Goal: Information Seeking & Learning: Learn about a topic

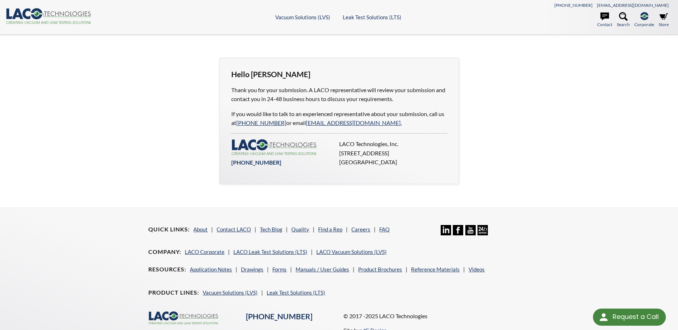
click at [21, 14] on icon ".cls-1{fill:#193661;}.cls-2{fill:#58595b;}.cls-3{fill:url(#radial-gradient);}.c…" at bounding box center [49, 16] width 86 height 16
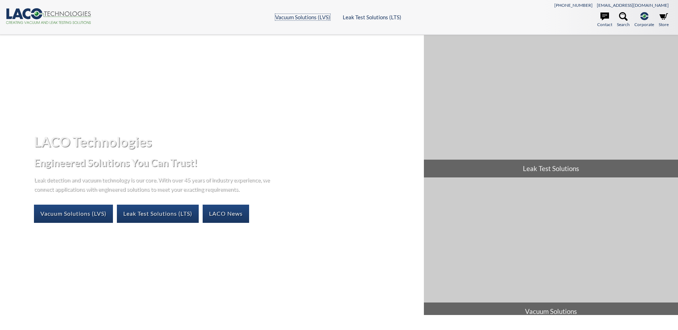
click at [303, 18] on link "Vacuum Solutions (LVS)" at bounding box center [302, 17] width 55 height 6
select select "Language Translate Widget"
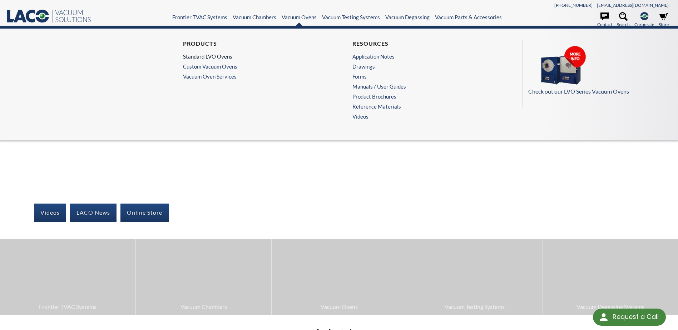
click at [226, 57] on link "Standard LVO Ovens" at bounding box center [252, 56] width 139 height 6
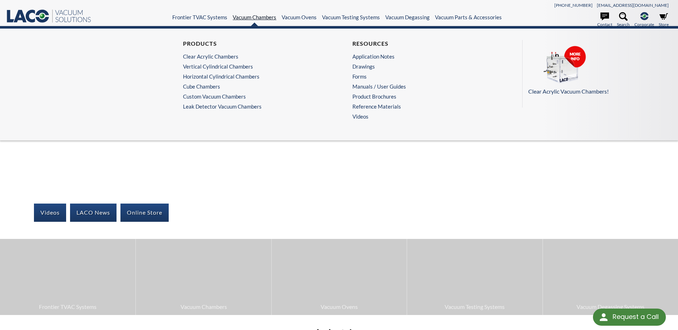
click at [262, 20] on link "Vacuum Chambers" at bounding box center [255, 17] width 44 height 6
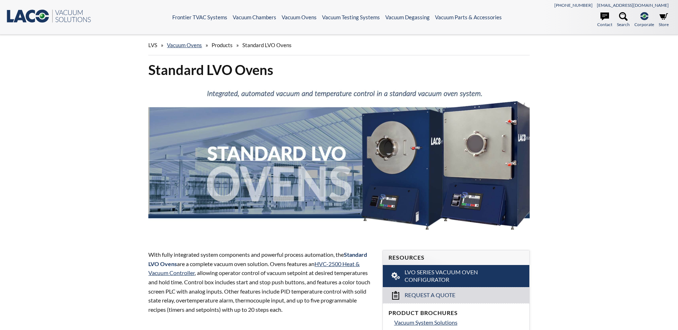
select select "Language Translate Widget"
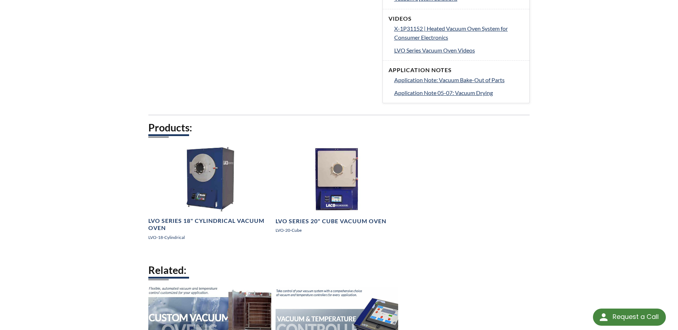
scroll to position [324, 0]
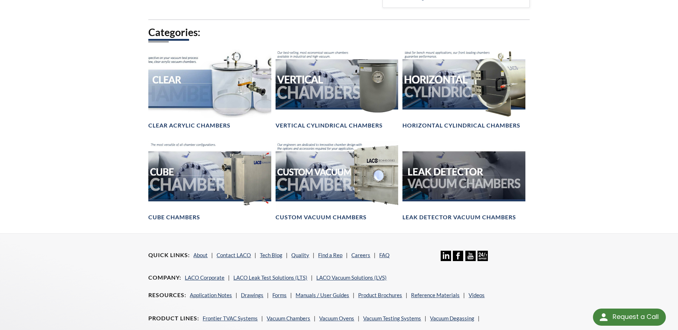
scroll to position [393, 0]
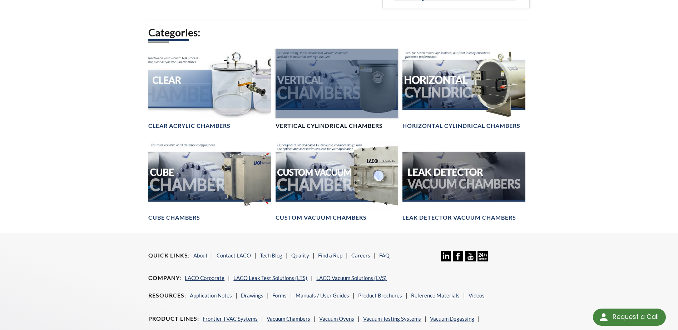
click at [331, 88] on div at bounding box center [337, 83] width 123 height 69
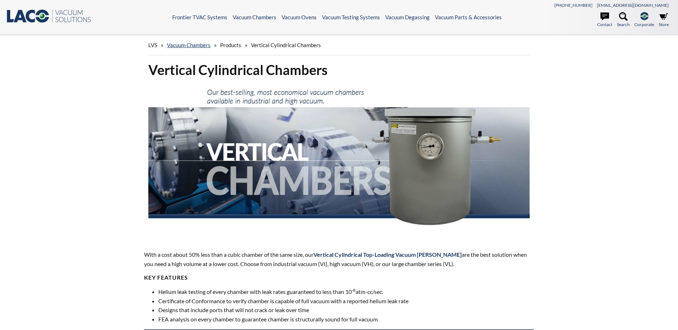
select select "Language Translate Widget"
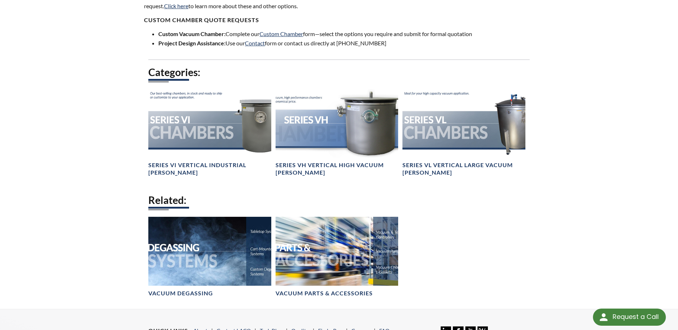
scroll to position [572, 0]
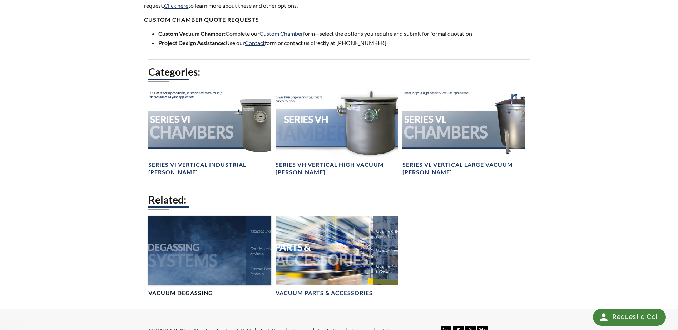
click at [226, 267] on div at bounding box center [209, 251] width 123 height 69
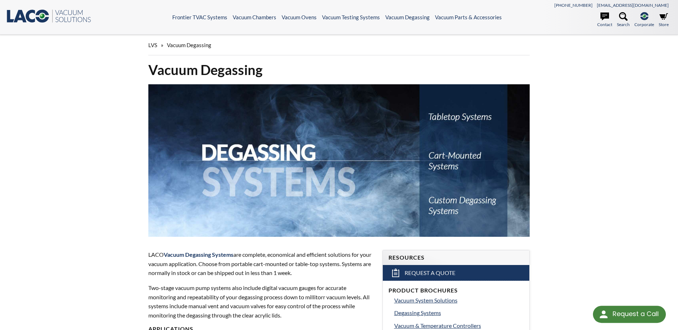
select select "Language Translate Widget"
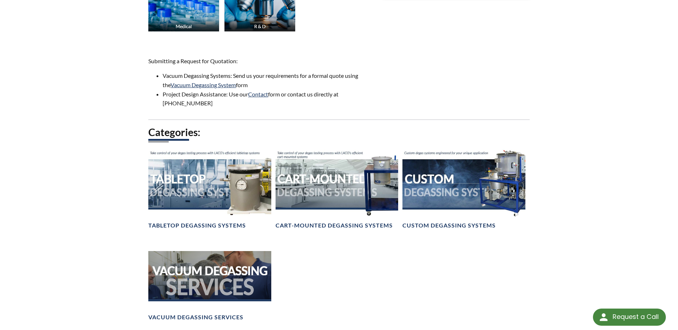
scroll to position [429, 0]
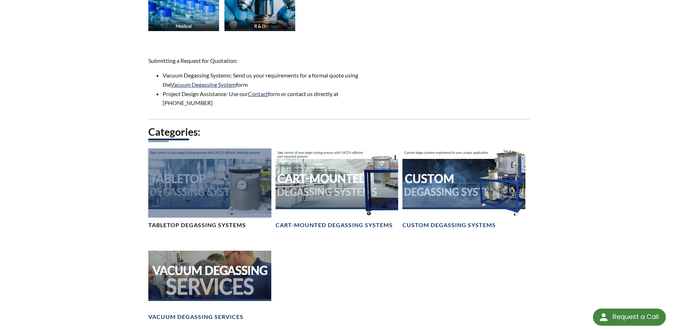
click at [234, 192] on div at bounding box center [209, 183] width 123 height 69
